Goal: Information Seeking & Learning: Find specific fact

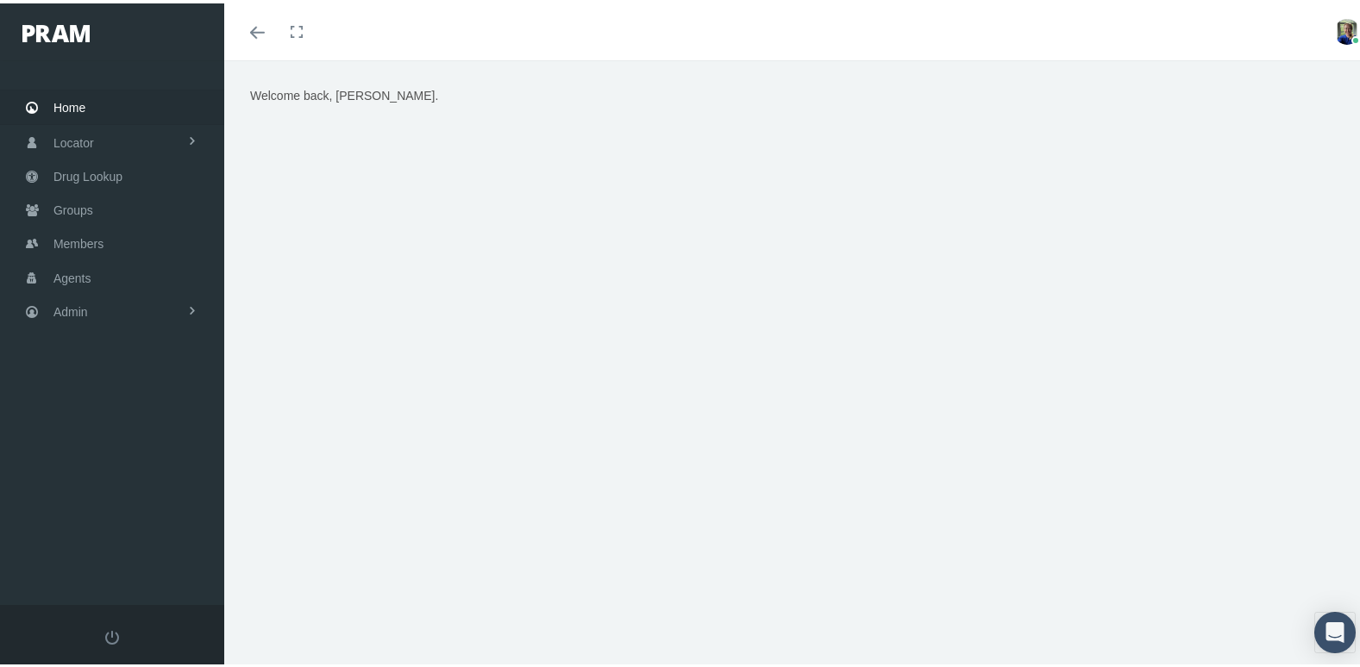
click at [1334, 27] on img at bounding box center [1347, 29] width 26 height 26
click at [1274, 89] on link "Profile" at bounding box center [1304, 84] width 128 height 33
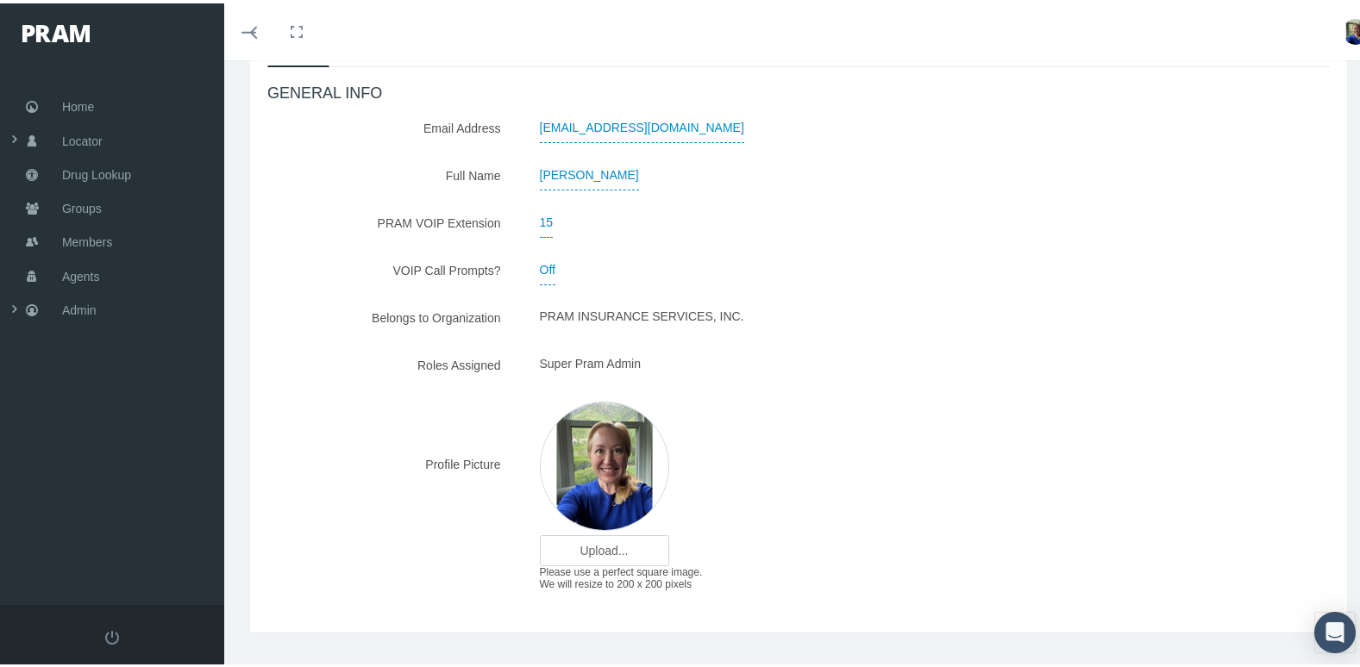
scroll to position [179, 0]
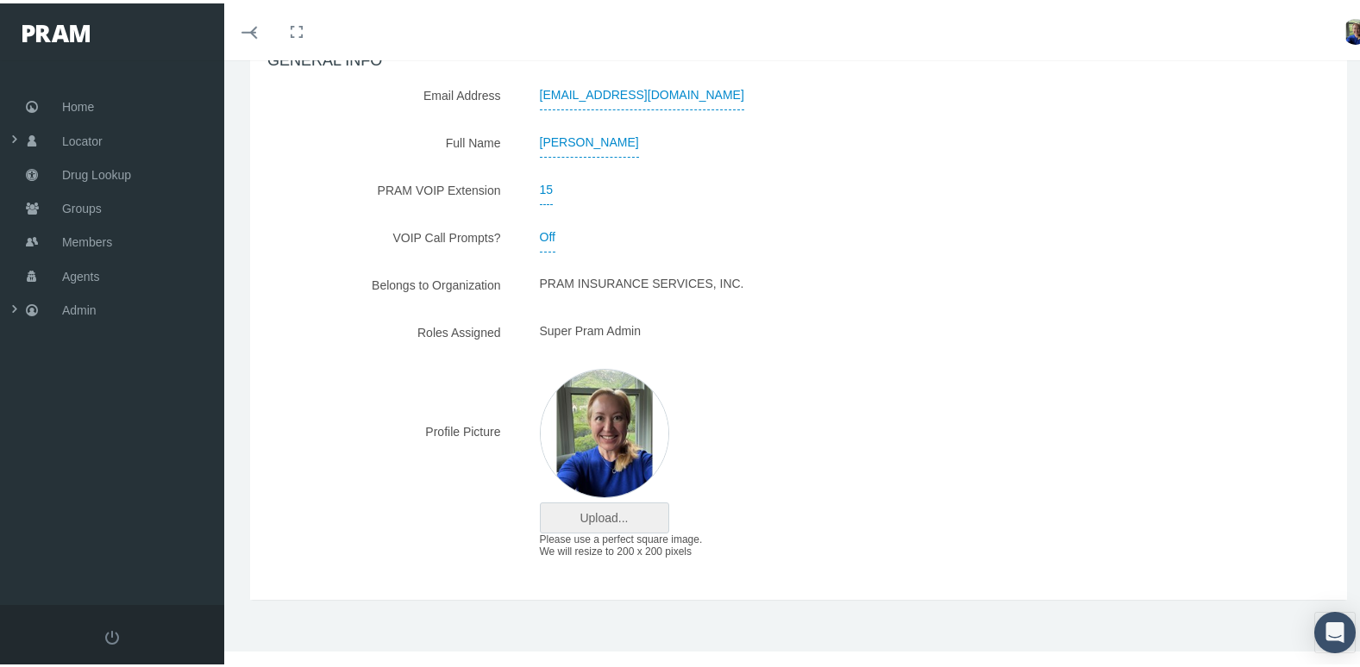
click at [597, 511] on input "file" at bounding box center [605, 514] width 128 height 29
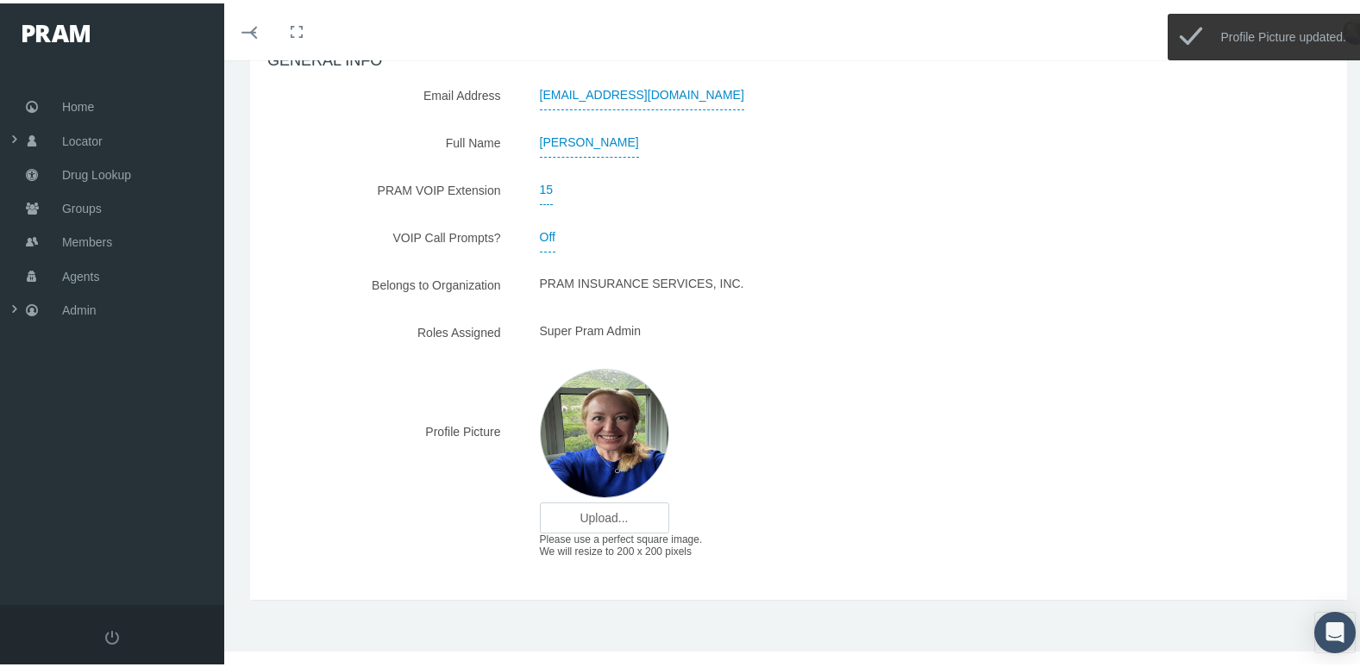
click at [620, 431] on img at bounding box center [604, 430] width 129 height 129
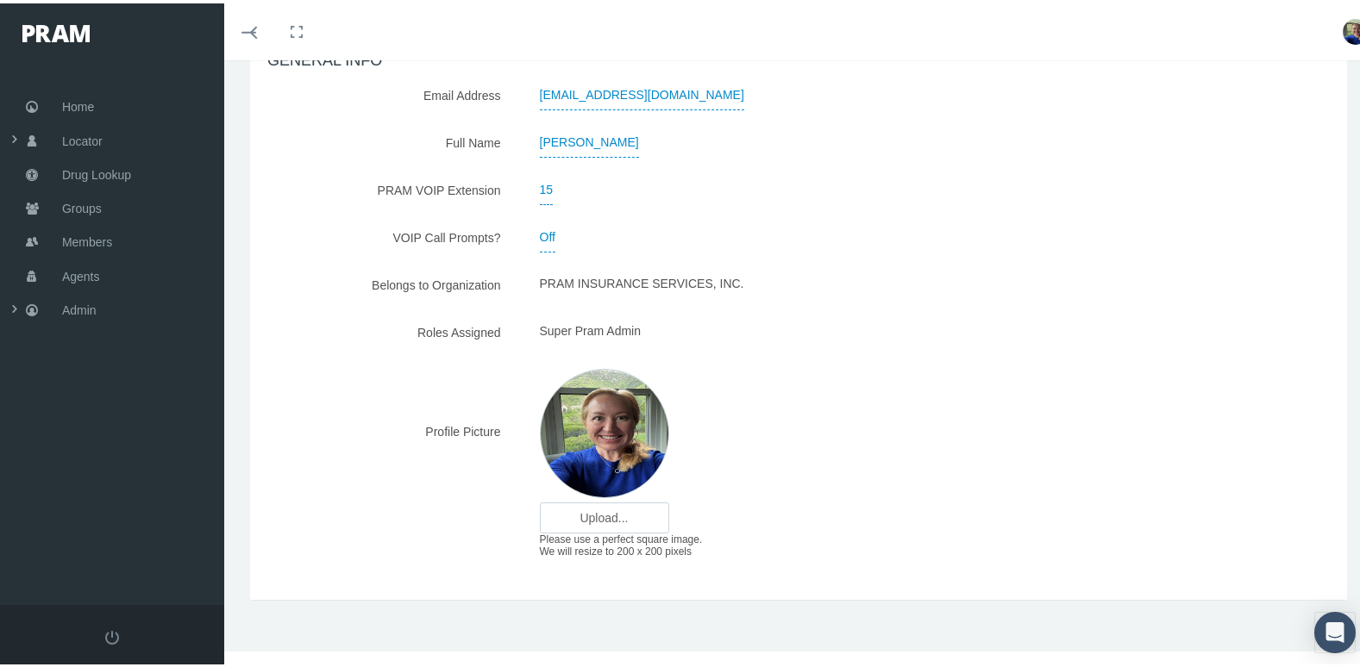
click at [1344, 32] on img at bounding box center [1355, 29] width 26 height 26
click at [591, 516] on input "file" at bounding box center [605, 514] width 128 height 29
type input "C:\fakepath\Lisa 2025 Square.png"
click at [73, 203] on span "Groups" at bounding box center [82, 205] width 40 height 33
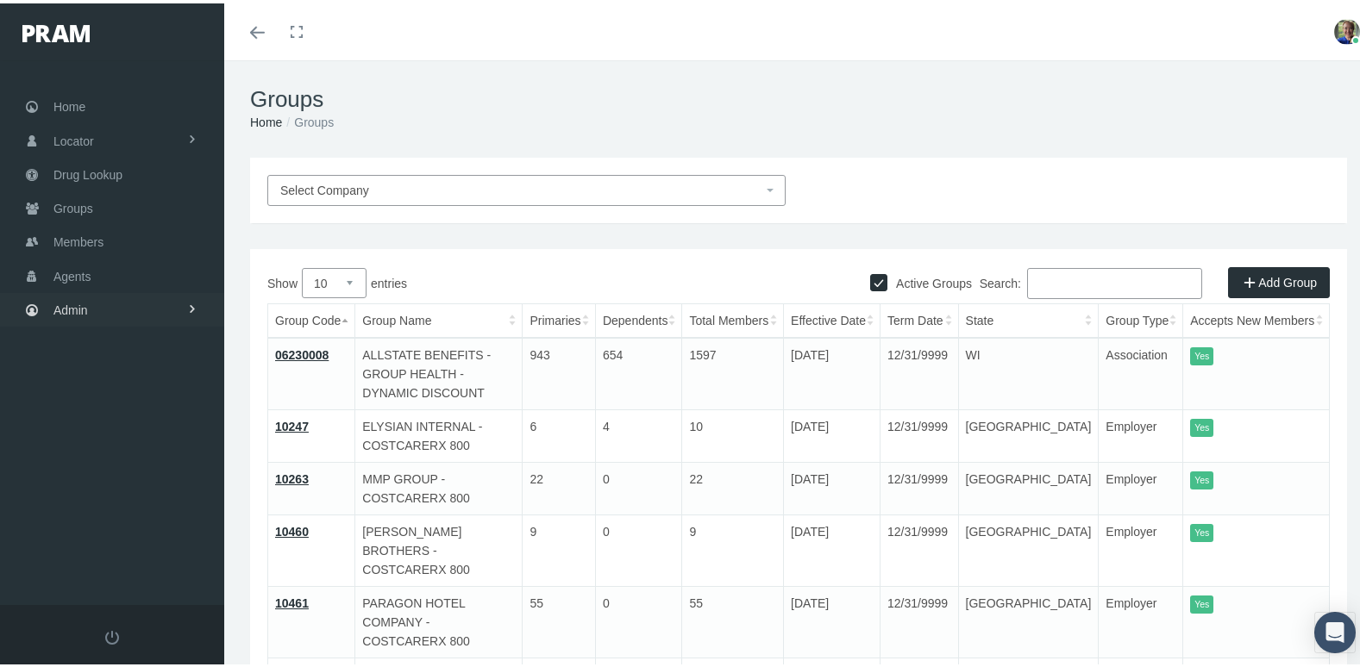
click at [91, 299] on link "Admin" at bounding box center [112, 307] width 224 height 34
click at [94, 394] on span "Claims" at bounding box center [89, 408] width 37 height 29
click at [110, 490] on span "ACA Claims Invoices" at bounding box center [123, 504] width 112 height 29
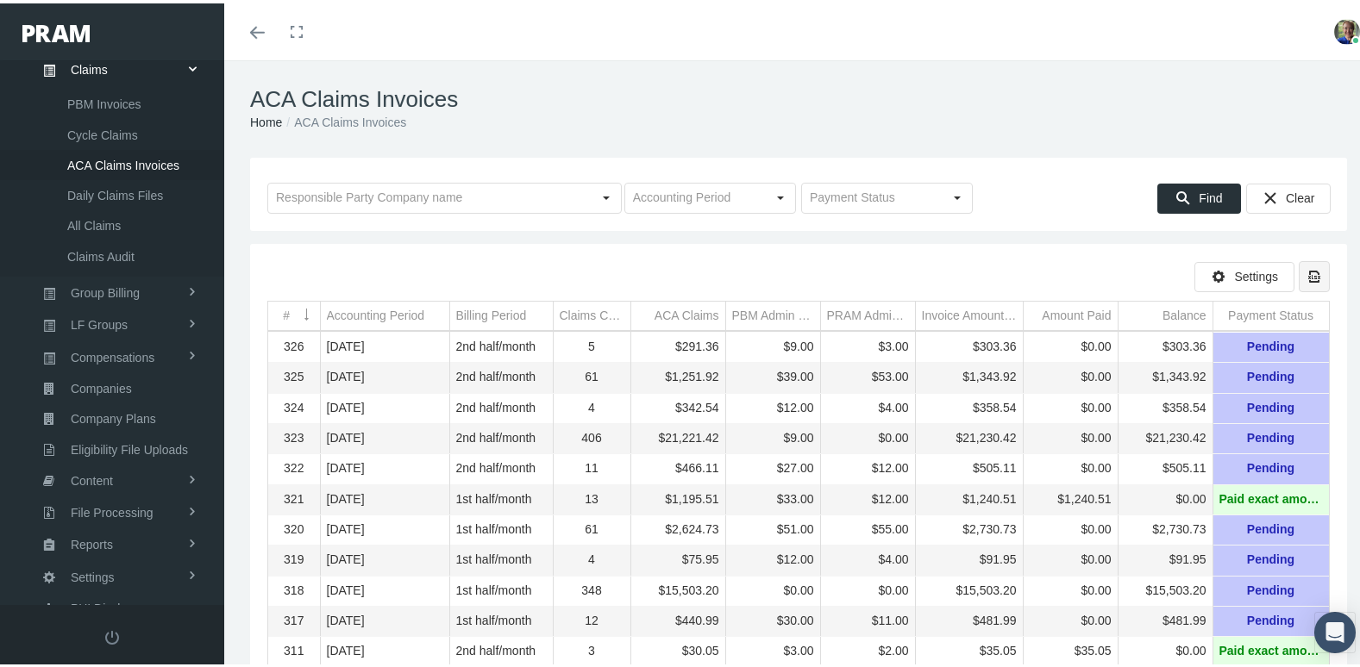
click at [1306, 271] on icon "Export all data to Excel" at bounding box center [1314, 274] width 16 height 16
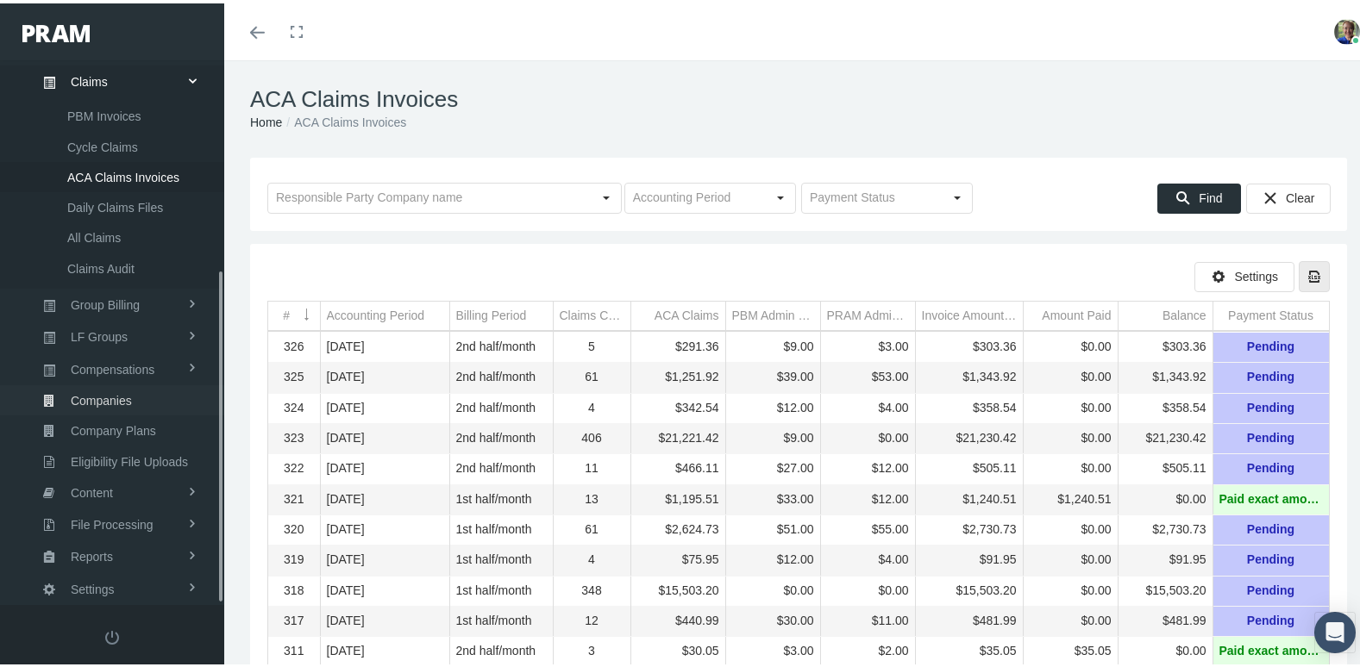
scroll to position [343, 0]
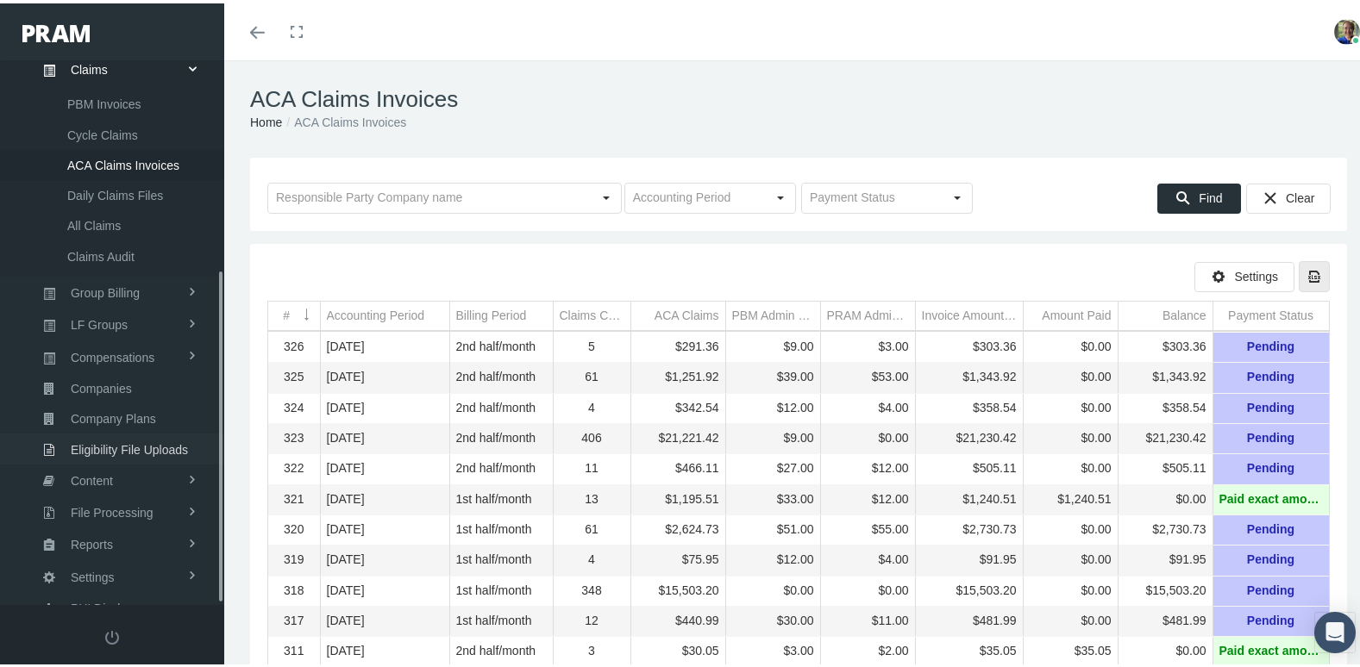
click at [129, 432] on span "Eligibility File Uploads" at bounding box center [129, 446] width 117 height 29
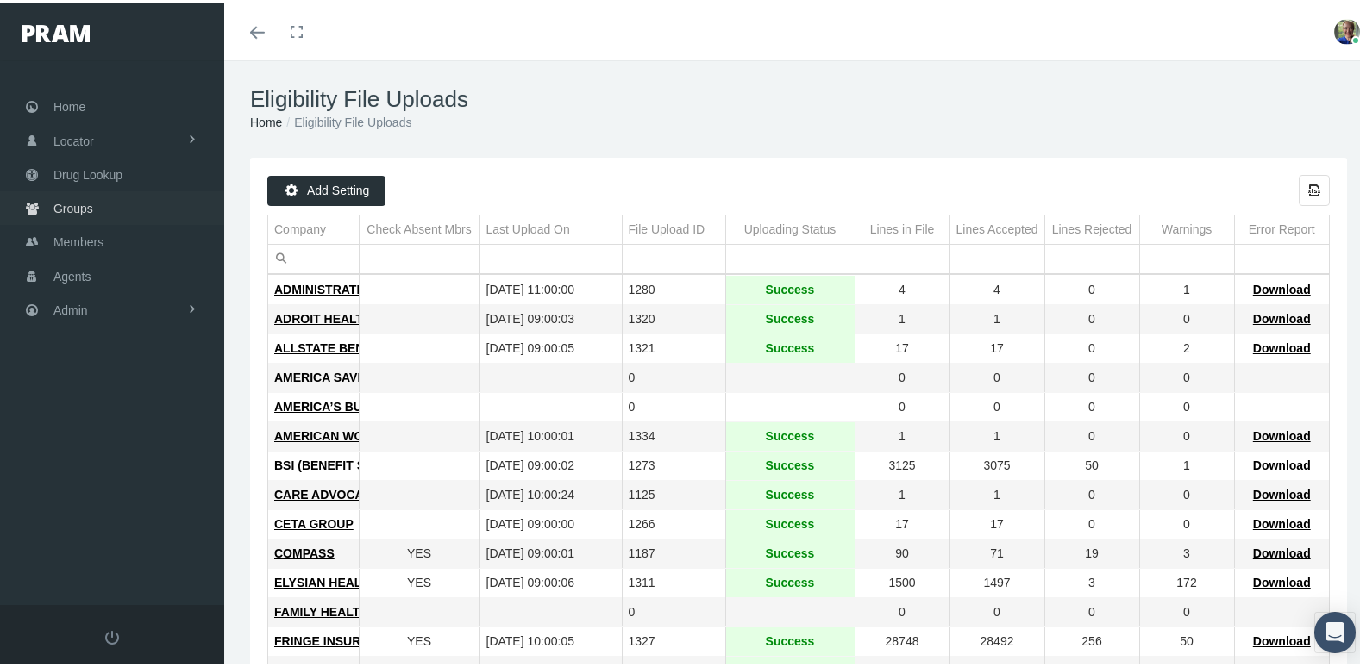
click at [83, 199] on span "Groups" at bounding box center [73, 205] width 40 height 33
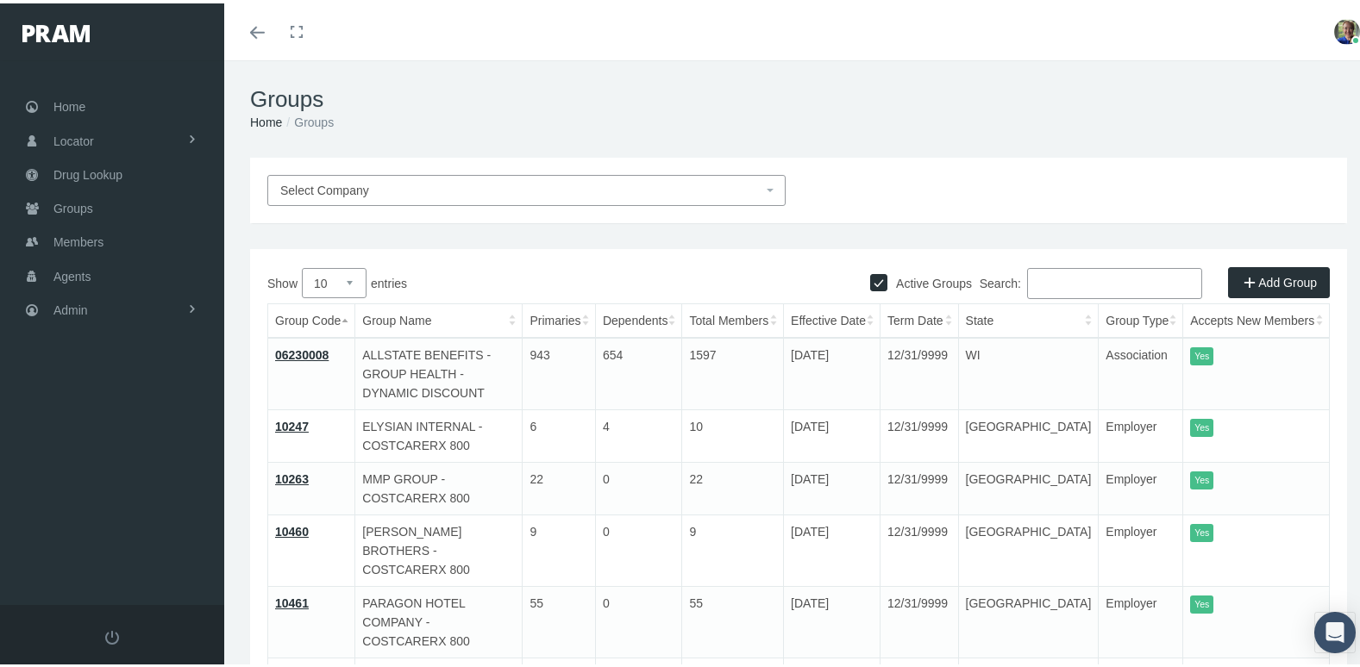
click at [1073, 283] on input "Search:" at bounding box center [1114, 280] width 175 height 31
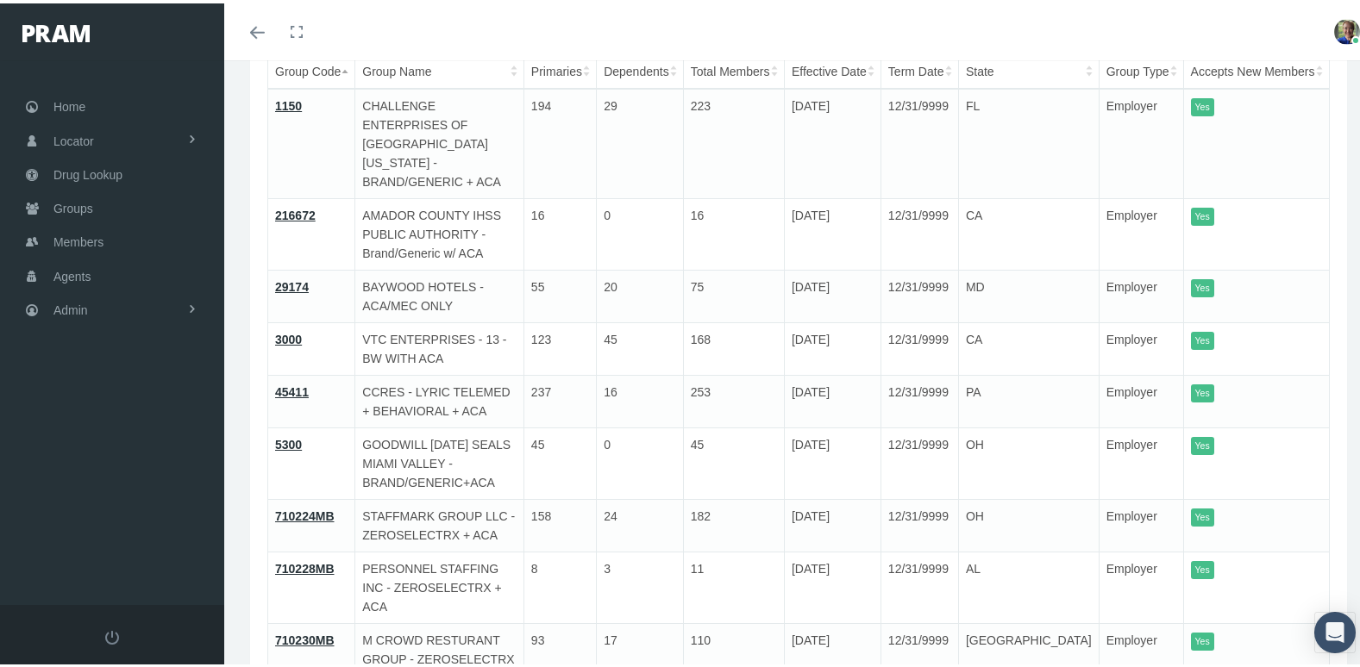
scroll to position [259, 0]
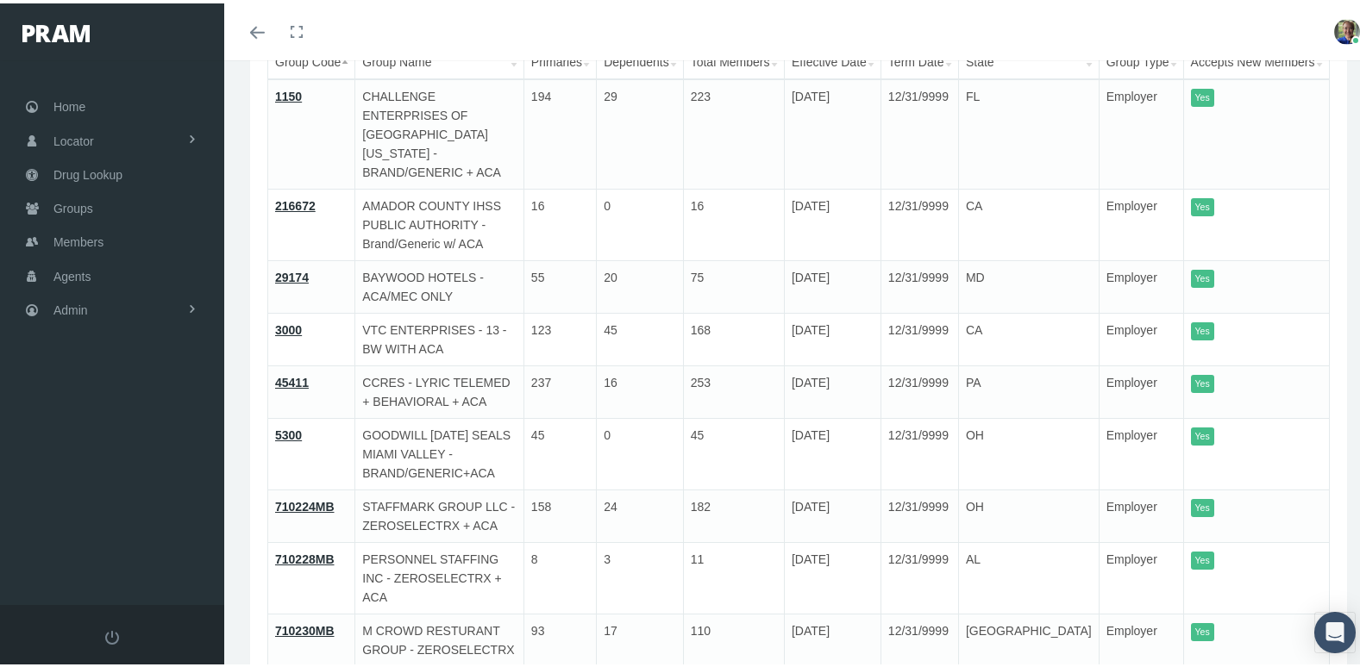
type input "aca"
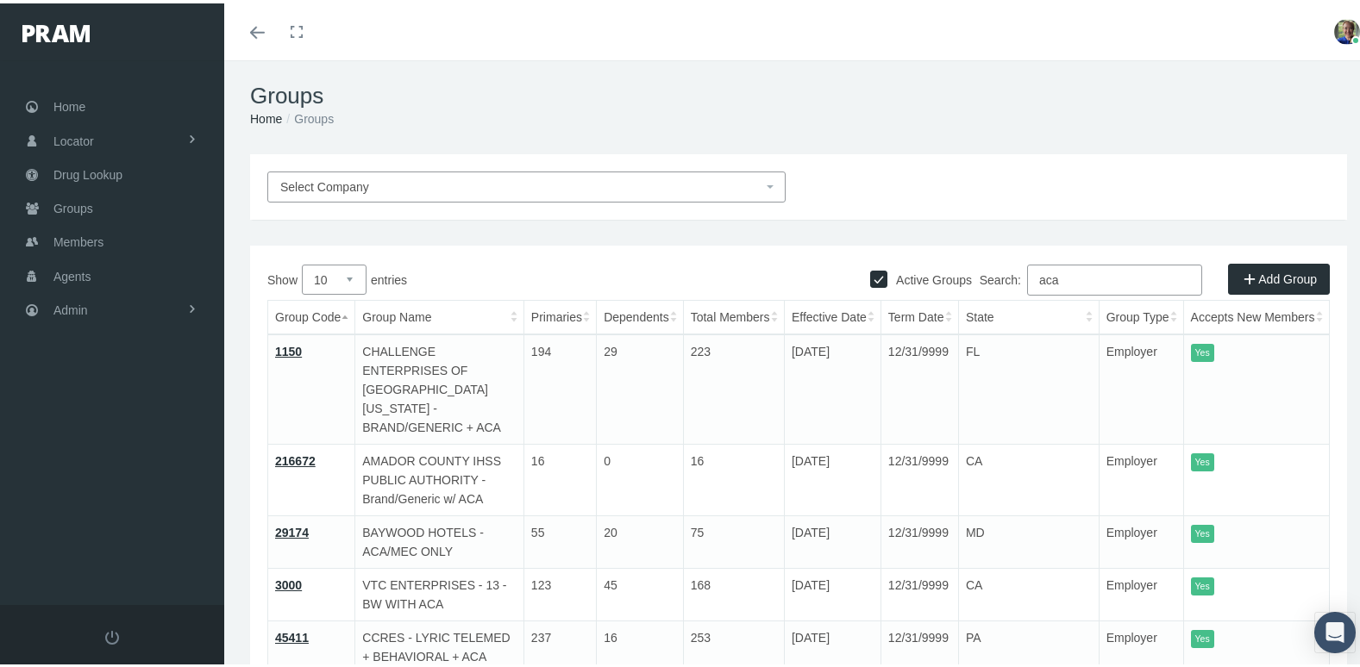
scroll to position [0, 0]
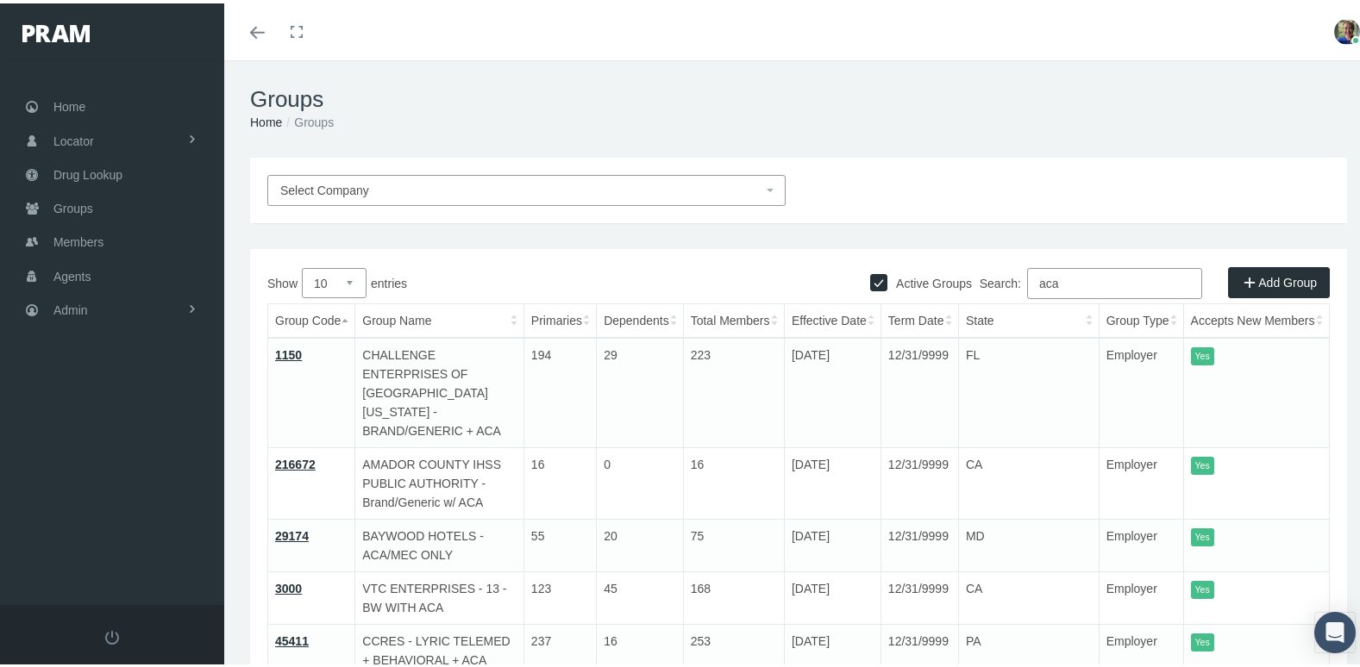
drag, startPoint x: 278, startPoint y: 311, endPoint x: 372, endPoint y: 345, distance: 99.8
click at [372, 345] on table "Group Code Group Name Primaries Dependents Total Members Effective Date Term Da…" at bounding box center [798, 656] width 1062 height 713
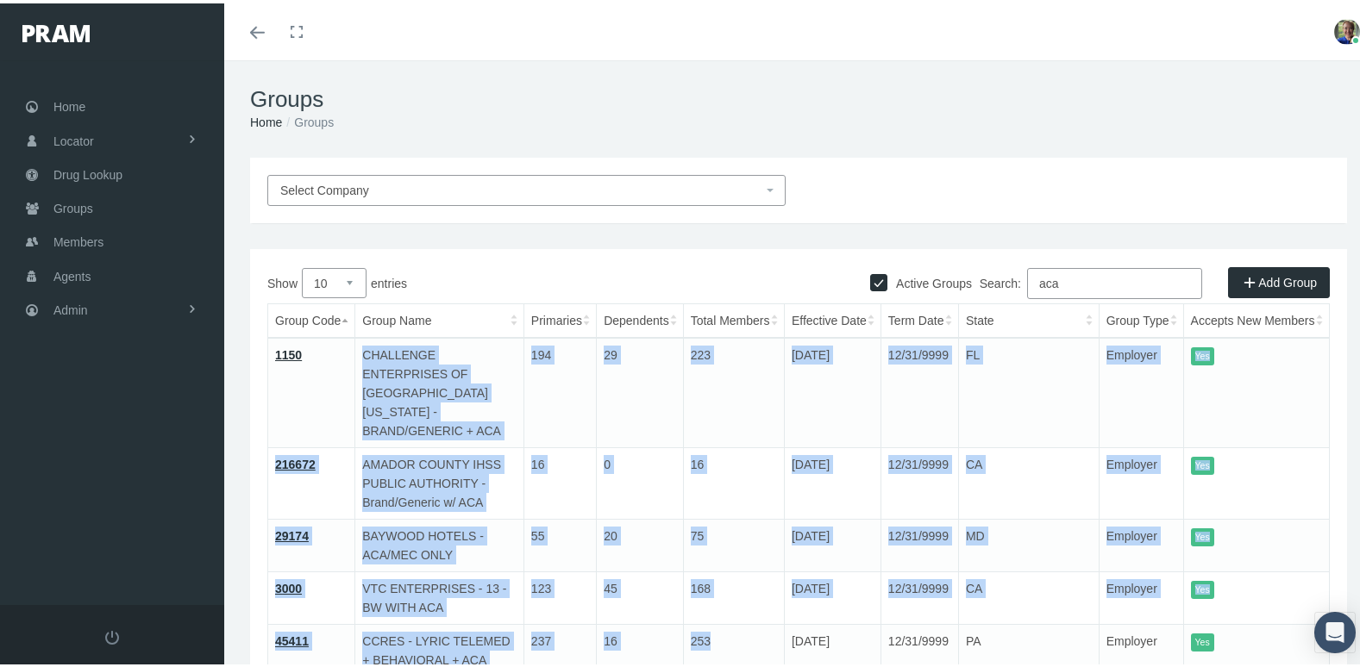
drag, startPoint x: 359, startPoint y: 345, endPoint x: 810, endPoint y: 542, distance: 493.0
click at [810, 542] on tbody "1150 CHALLENGE ENTERPRISES OF [GEOGRAPHIC_DATA][US_STATE] - BRAND/GENERIC + ACA…" at bounding box center [798, 674] width 1061 height 678
click at [360, 317] on th "Group Name" at bounding box center [439, 318] width 169 height 34
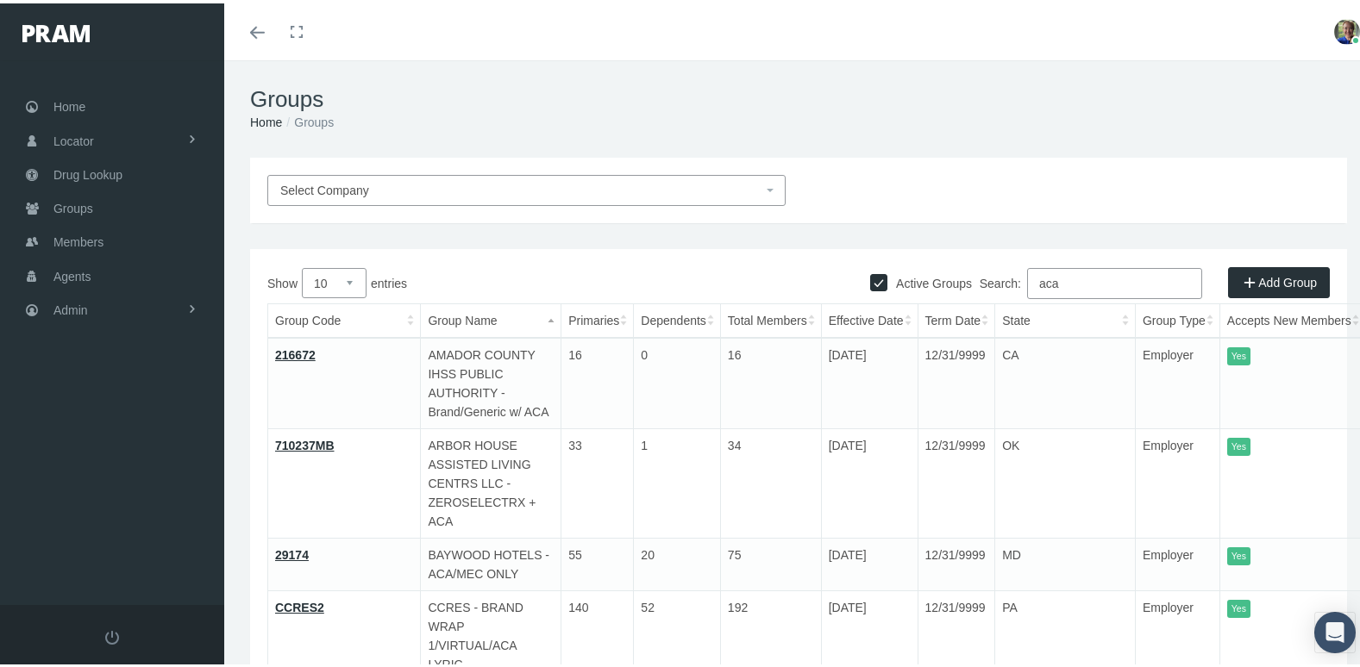
drag, startPoint x: 358, startPoint y: 311, endPoint x: 661, endPoint y: 478, distance: 346.1
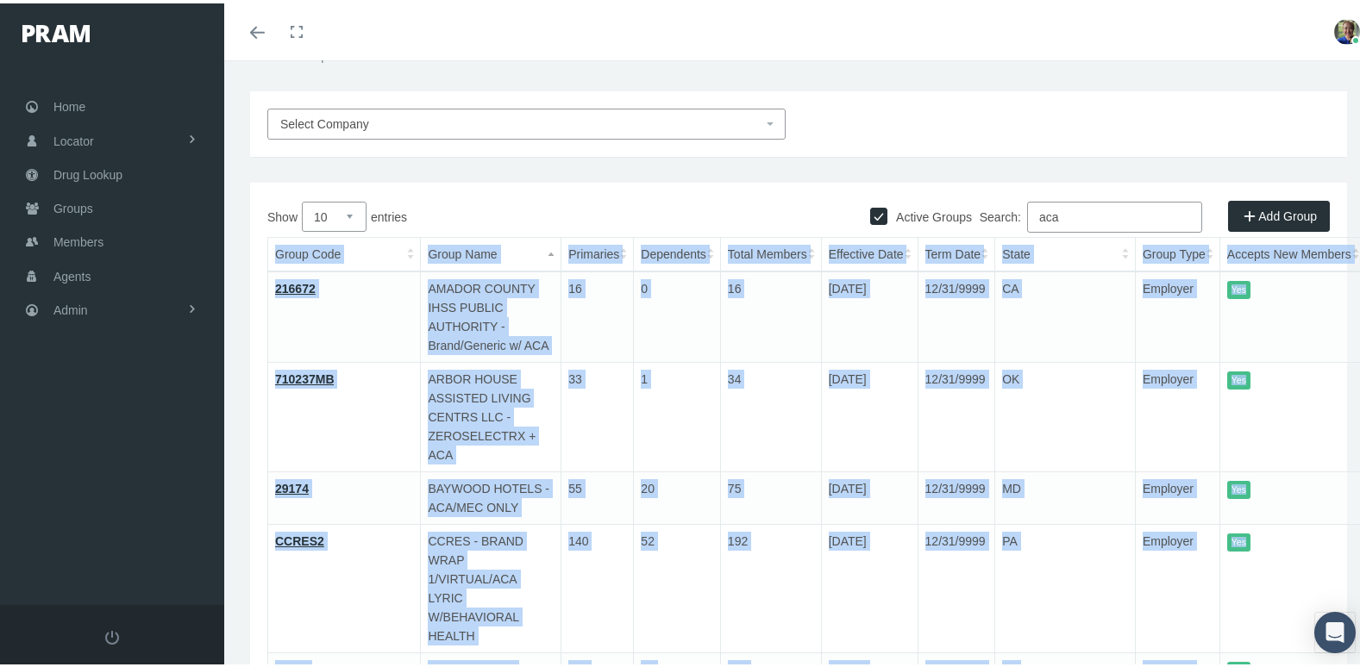
scroll to position [303, 0]
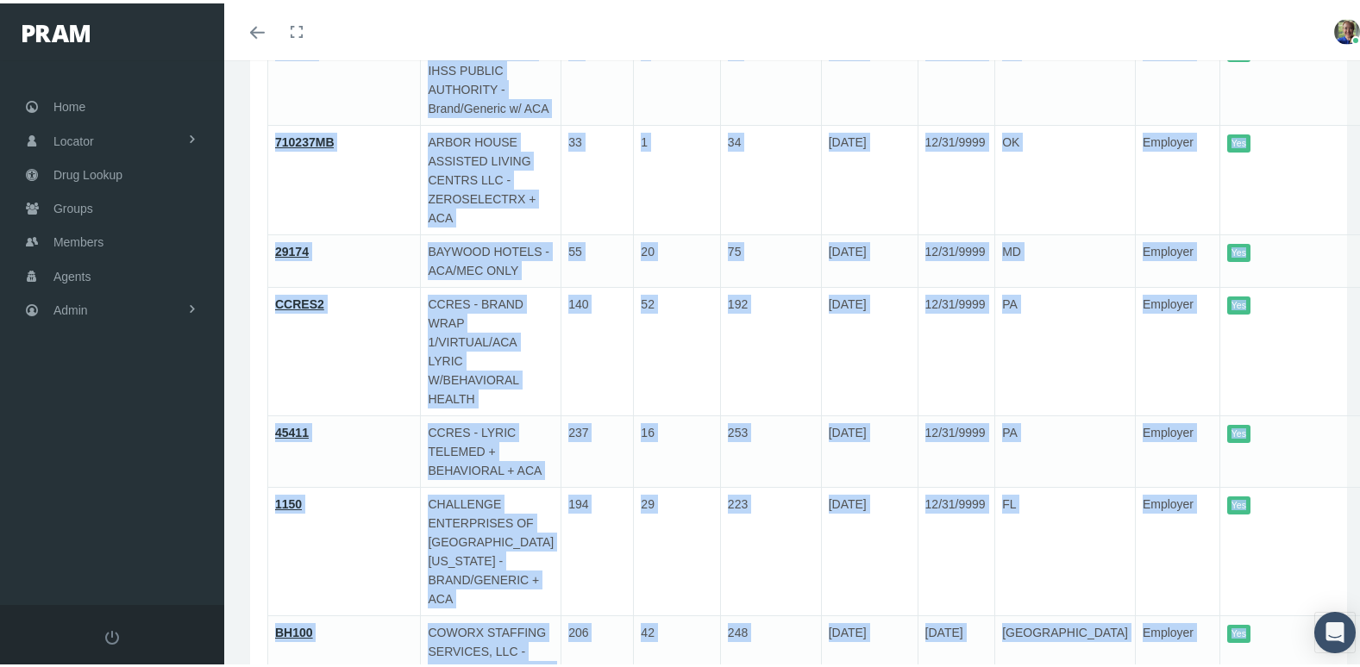
drag, startPoint x: 266, startPoint y: 353, endPoint x: 1223, endPoint y: 517, distance: 970.9
click at [1223, 517] on div "Active Groups Add Group Show 10 25 50 100 entries Search: aca Group Code Group …" at bounding box center [798, 477] width 1097 height 1071
copy table "Group Code Group Name Primaries Dependents Total Members Effective Date Term Da…"
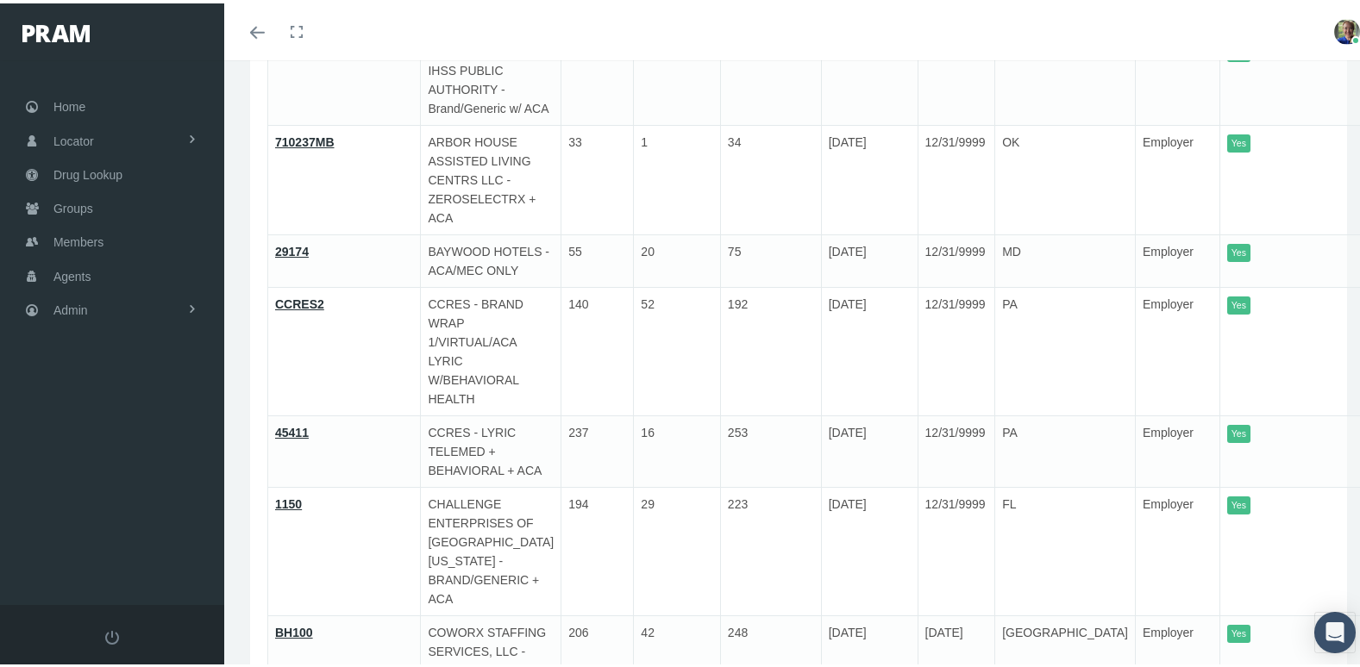
click at [1176, 619] on div "Select Company Active Groups Add Group Show 10 25 50 100 entries Search: aca Gr…" at bounding box center [798, 458] width 1148 height 1214
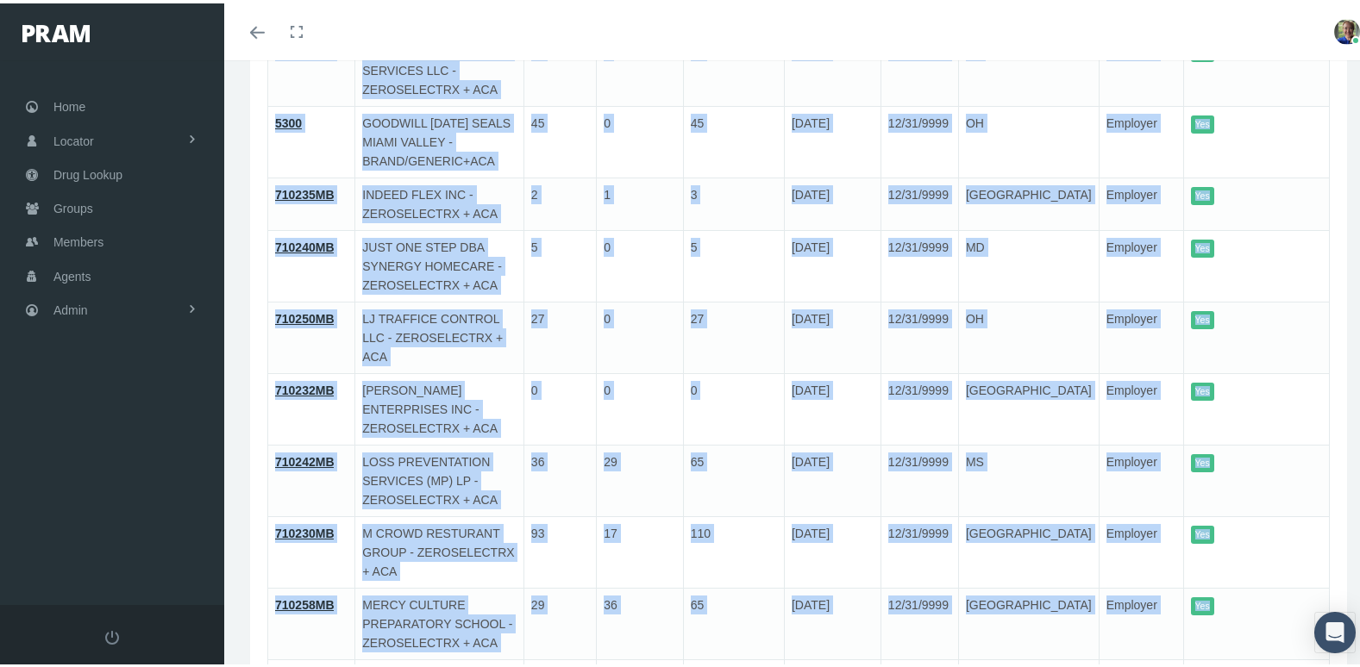
drag, startPoint x: 249, startPoint y: 292, endPoint x: 1220, endPoint y: 503, distance: 993.3
click at [1220, 503] on div "Select Company Active Groups Add Group Show 10 25 50 100 entries Search: aca Gr…" at bounding box center [798, 344] width 1148 height 986
copy table "Group Code Group Name Primaries Dependents Total Members Effective Date Term Da…"
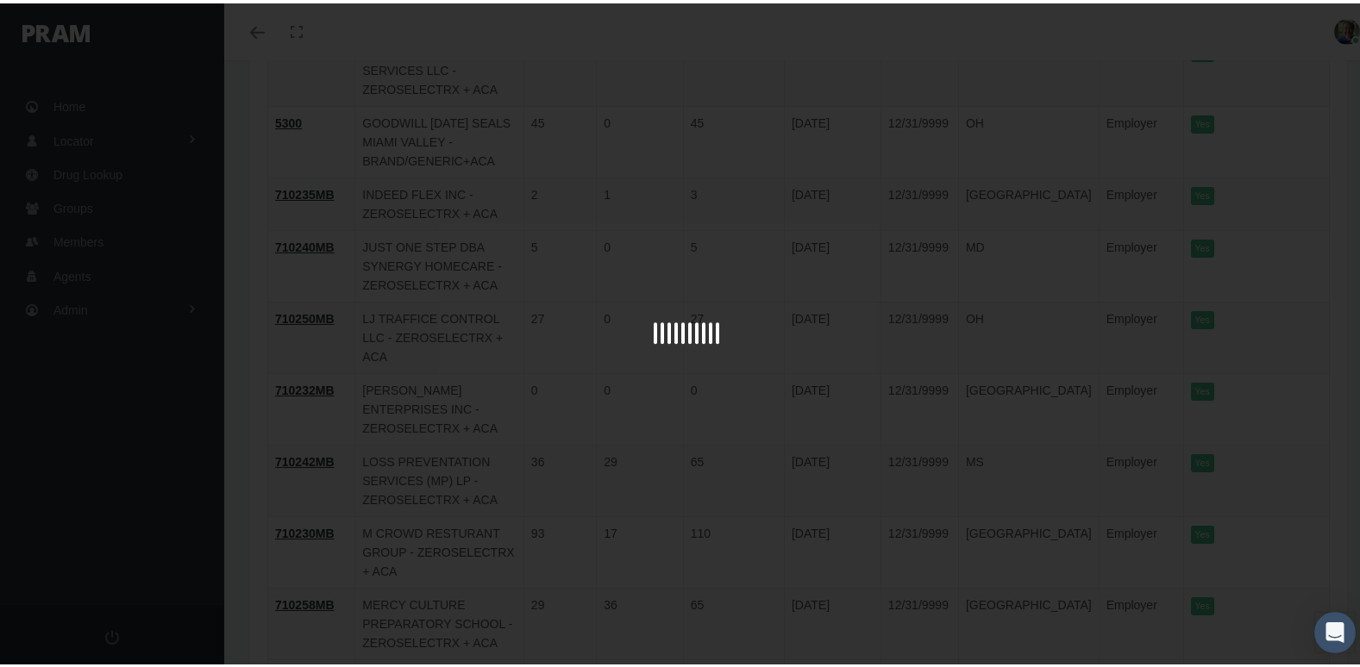
scroll to position [38, 0]
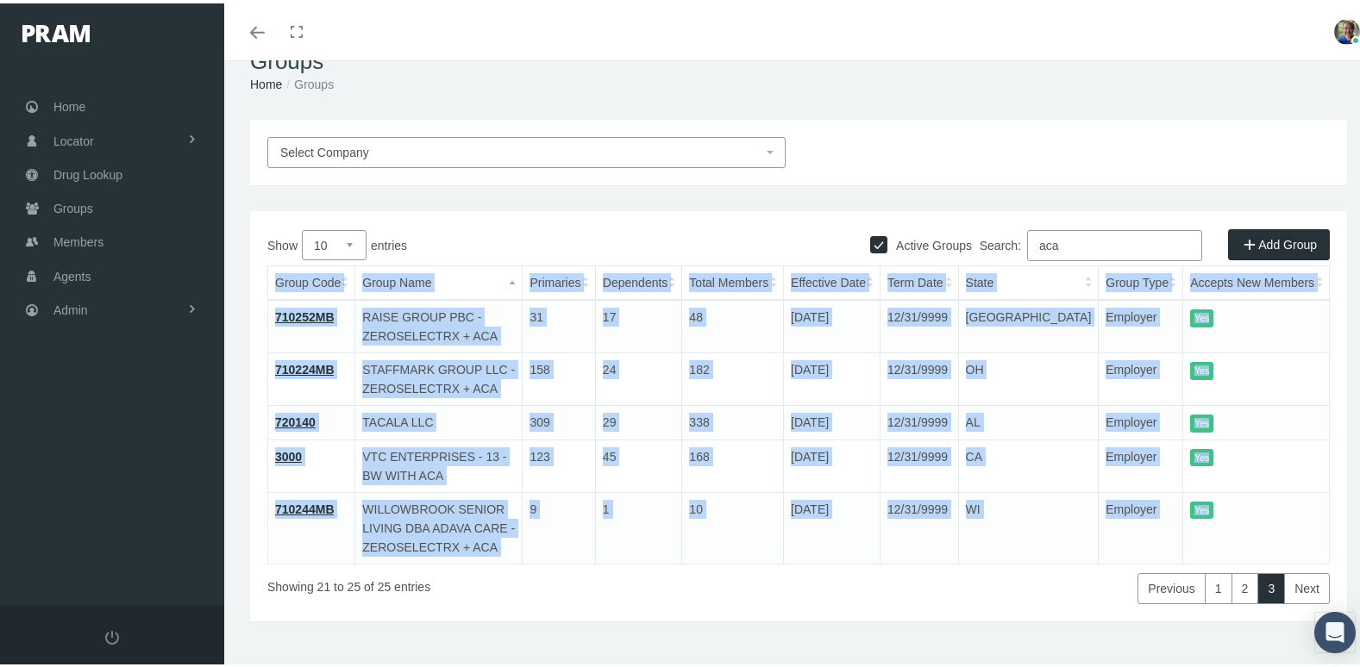
drag, startPoint x: 253, startPoint y: 302, endPoint x: 1216, endPoint y: 495, distance: 981.3
click at [1216, 495] on div "Active Groups Add Group Show 10 25 50 100 entries Search: aca Group Code Group …" at bounding box center [798, 413] width 1097 height 410
copy table "Group Code Group Name Primaries Dependents Total Members Effective Date Term Da…"
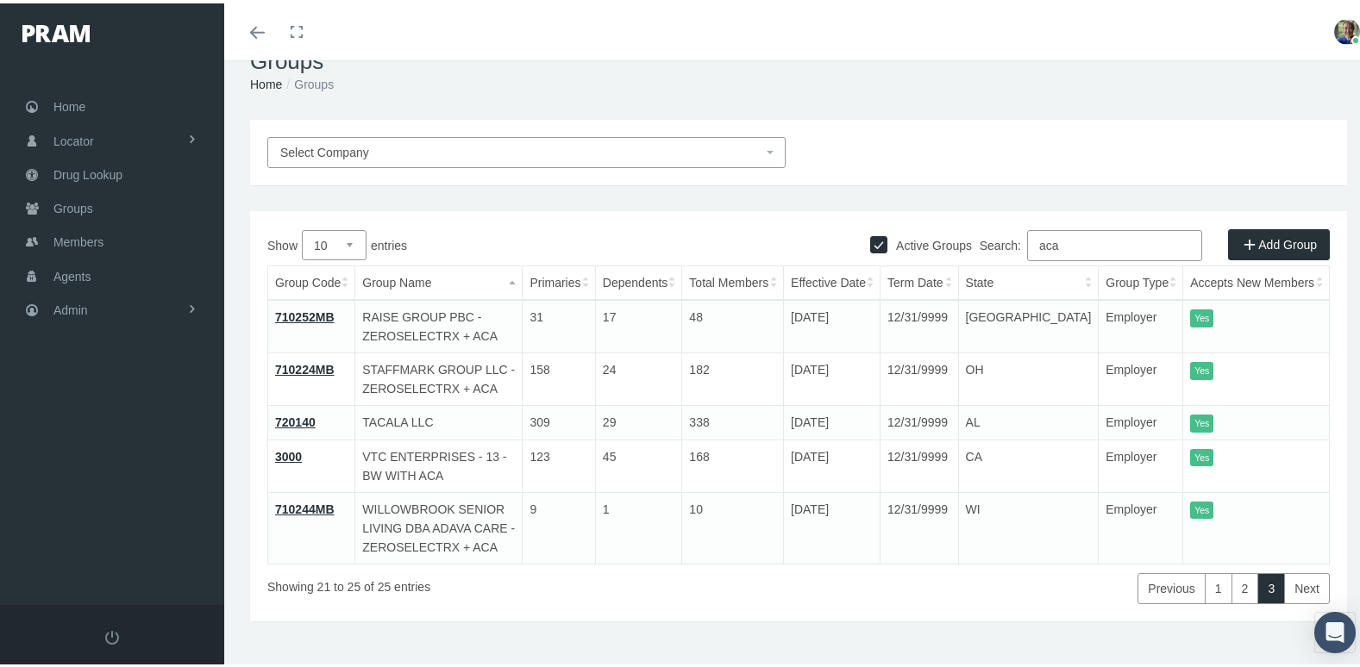
click at [1171, 147] on div "Select Company" at bounding box center [798, 149] width 1088 height 31
